Goal: Check status

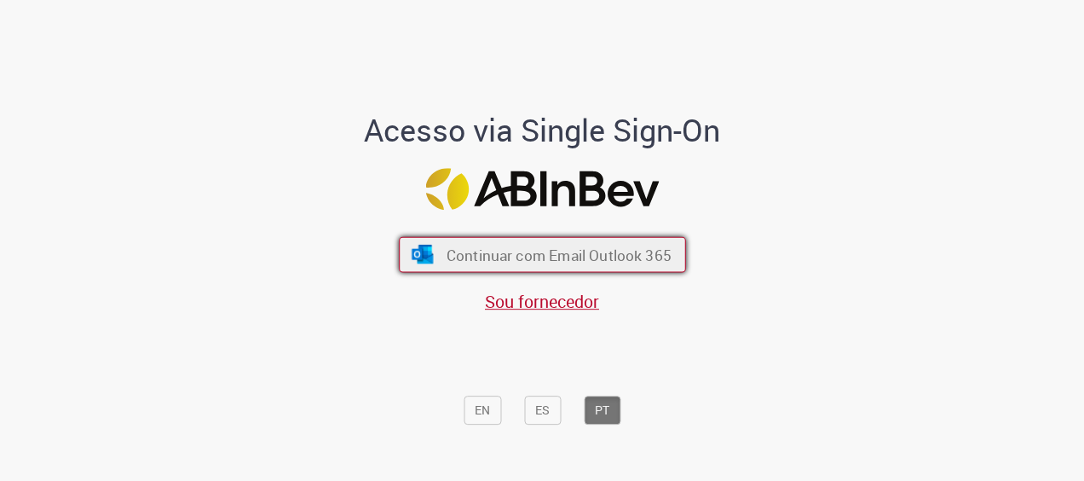
click at [514, 265] on button "Continuar com Email Outlook 365" at bounding box center [542, 255] width 287 height 36
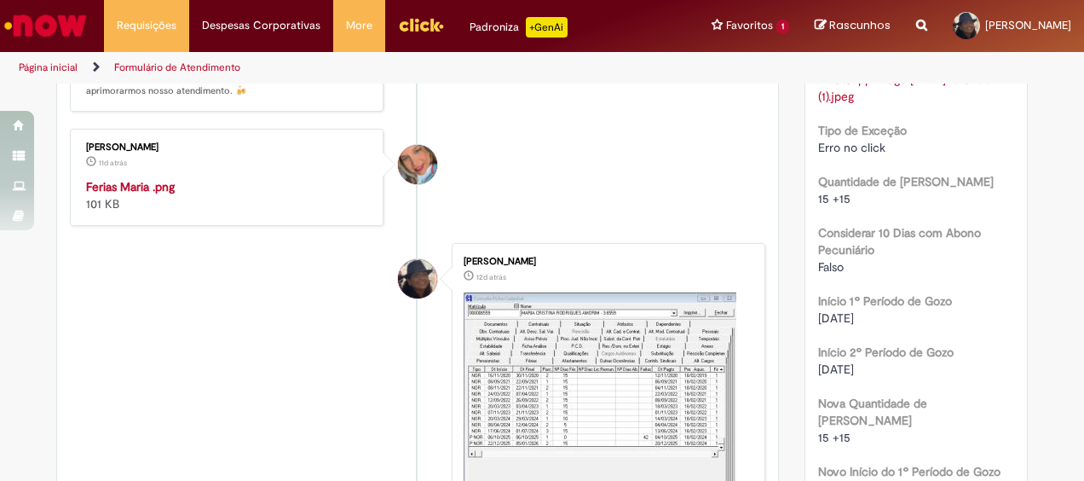
scroll to position [738, 0]
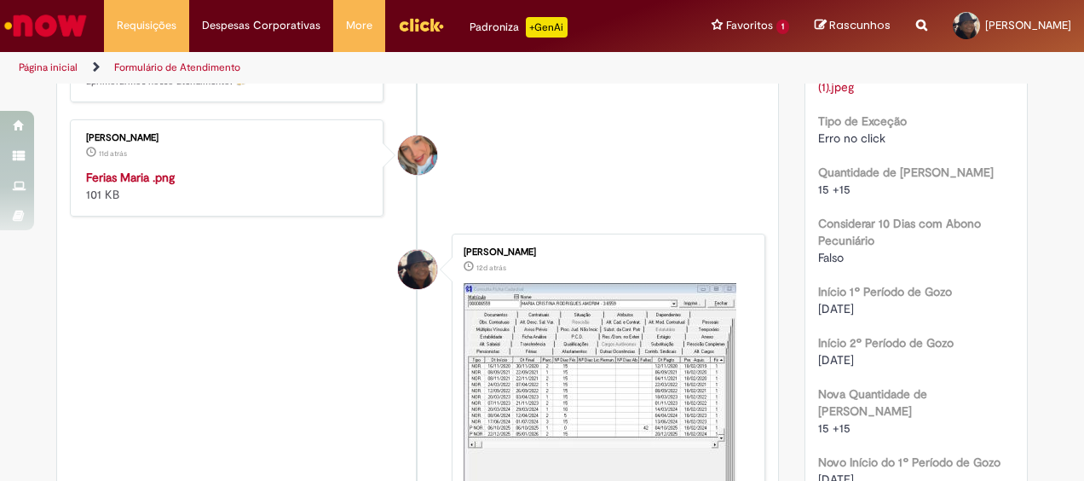
click at [190, 169] on img "Histórico de tíquete" at bounding box center [228, 169] width 284 height 0
click at [668, 176] on li "[PERSON_NAME] 11d atrás 11 dias atrás Ferias Maria .png 101 KB" at bounding box center [418, 167] width 696 height 97
